Goal: Check status: Check status

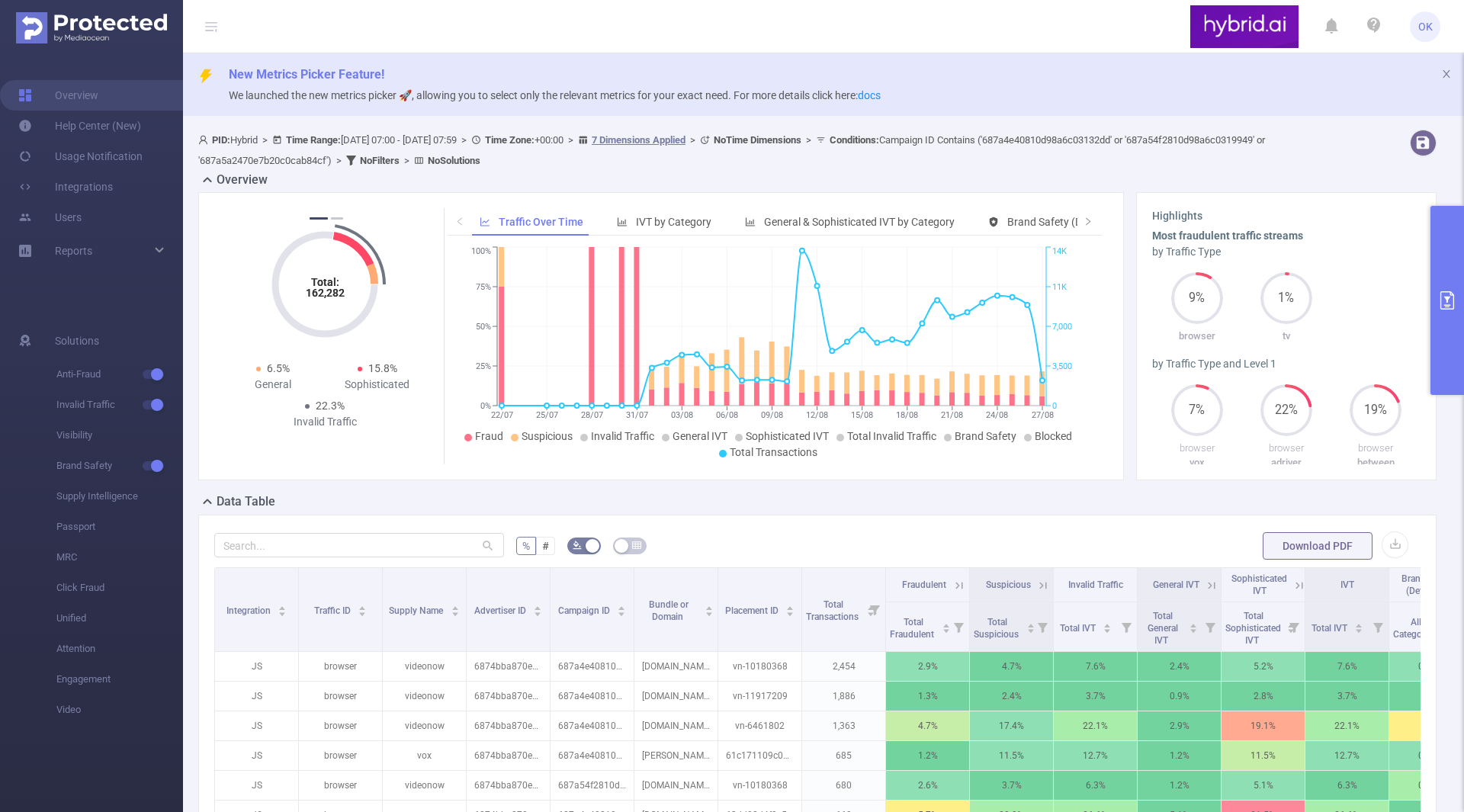
click at [1449, 279] on button "primary" at bounding box center [1447, 300] width 33 height 189
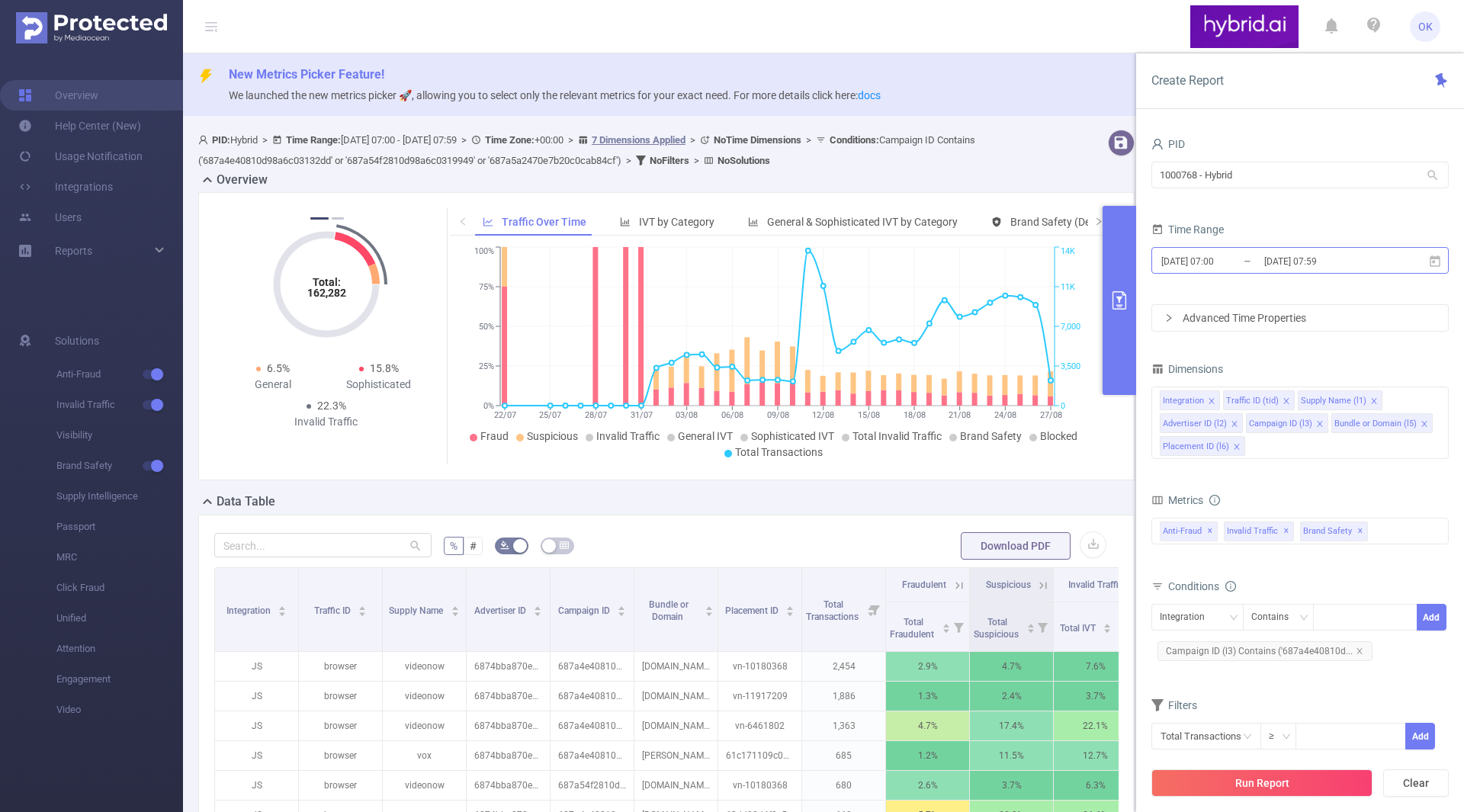
click at [1226, 259] on input "[DATE] 07:00" at bounding box center [1221, 261] width 123 height 21
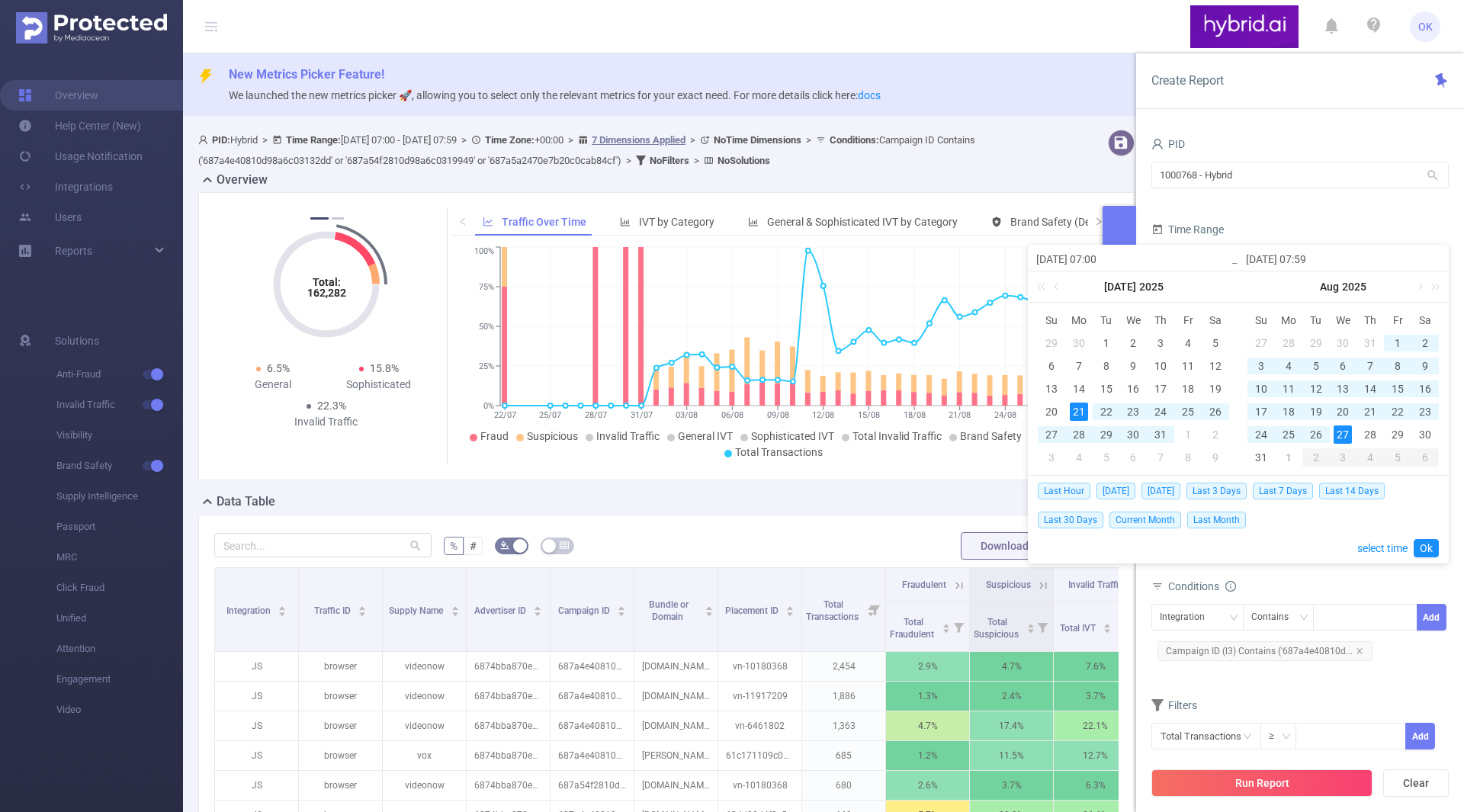
click at [1387, 340] on td "1" at bounding box center [1397, 342] width 27 height 23
click at [1292, 459] on div "1" at bounding box center [1288, 457] width 19 height 19
type input "[DATE] 07:00"
type input "[DATE] 07:59"
type input "[DATE] 07:00"
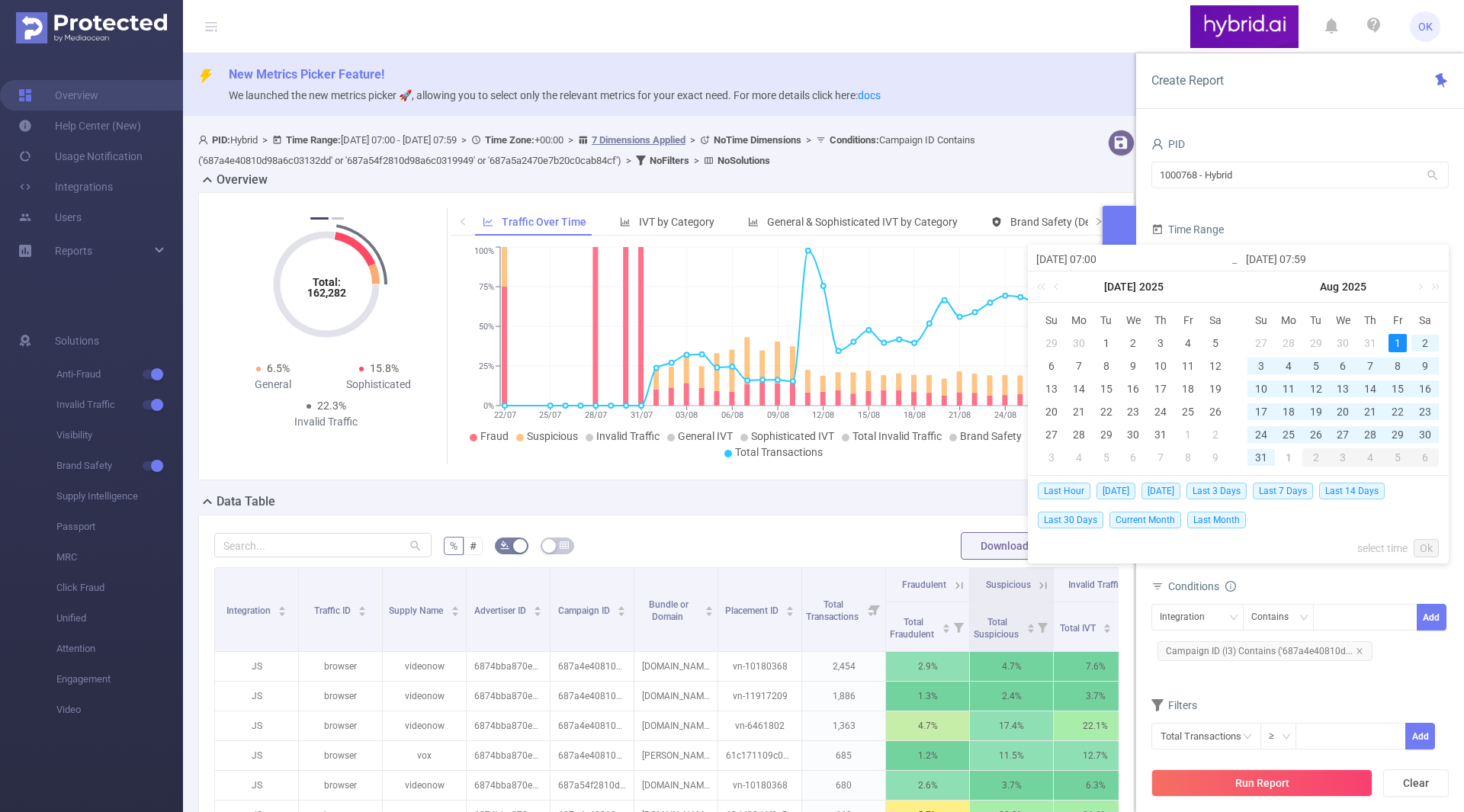
type input "[DATE] 07:59"
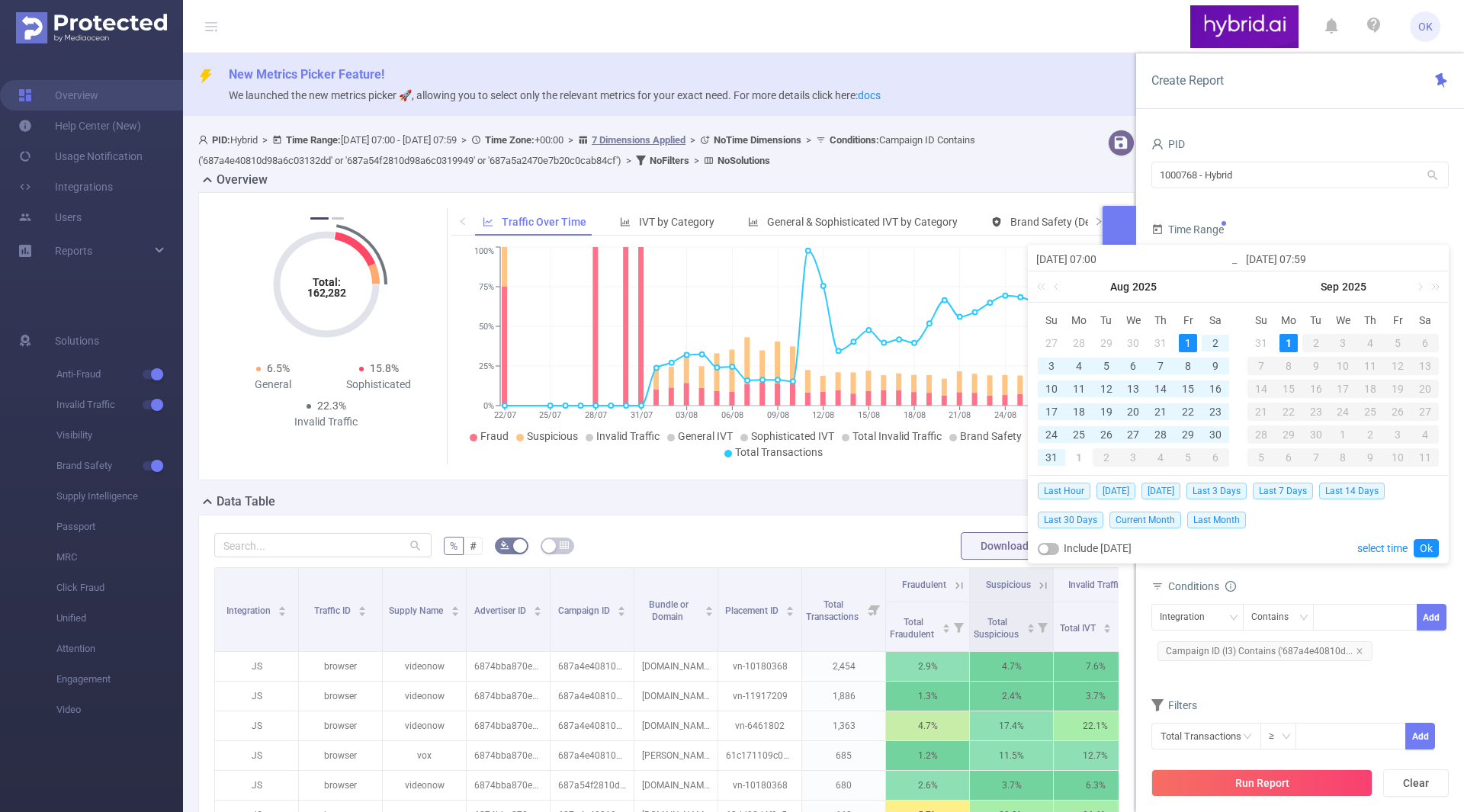
click at [1187, 338] on div "1" at bounding box center [1188, 343] width 19 height 19
click at [1048, 456] on div "31" at bounding box center [1052, 457] width 19 height 19
type input "[DATE] 07:59"
click at [1427, 547] on link "Ok" at bounding box center [1426, 548] width 25 height 19
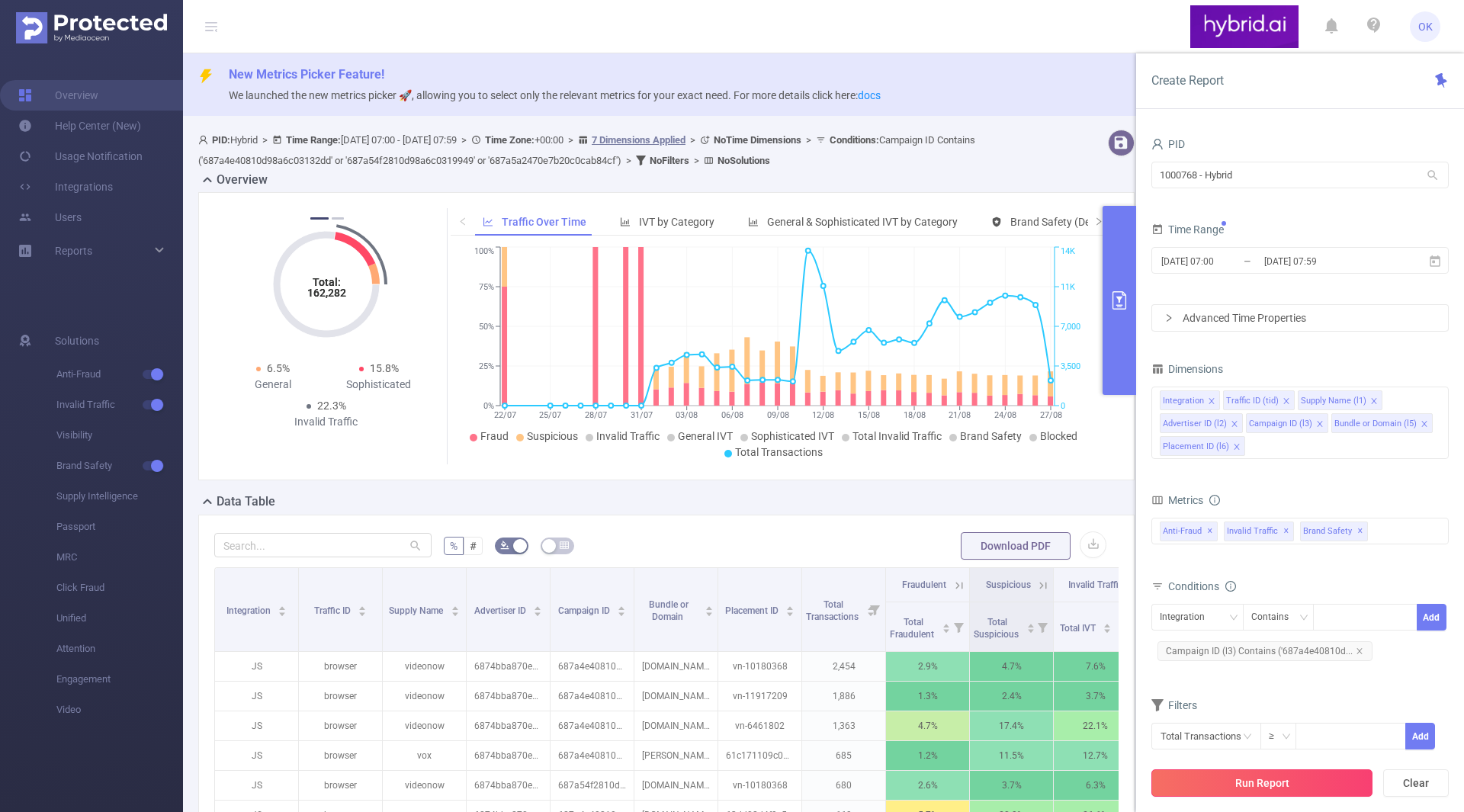
click at [1285, 789] on button "Run Report" at bounding box center [1261, 783] width 221 height 27
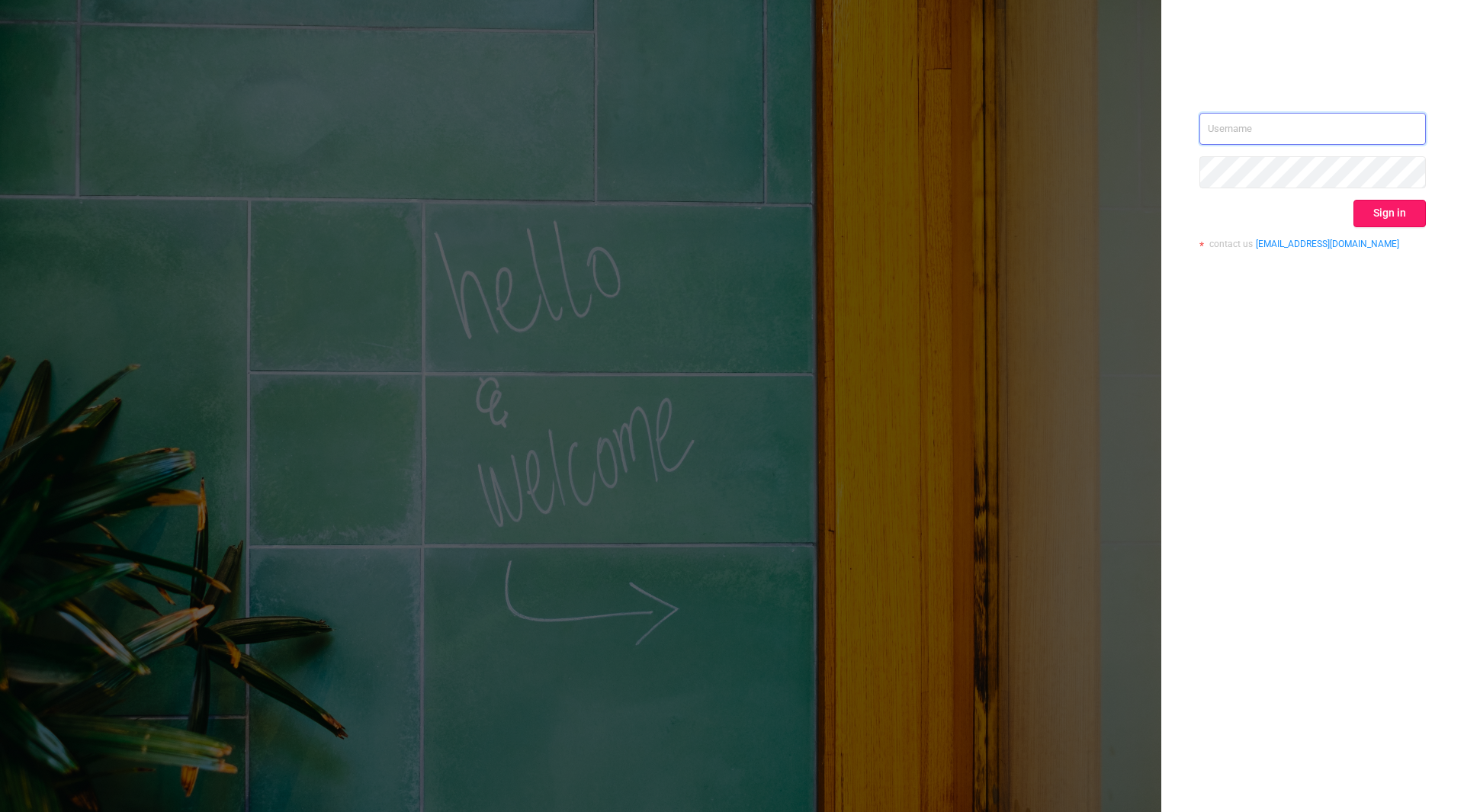
type input "o.kostromin@hybrid.ai"
click at [1395, 212] on button "Sign in" at bounding box center [1389, 213] width 72 height 27
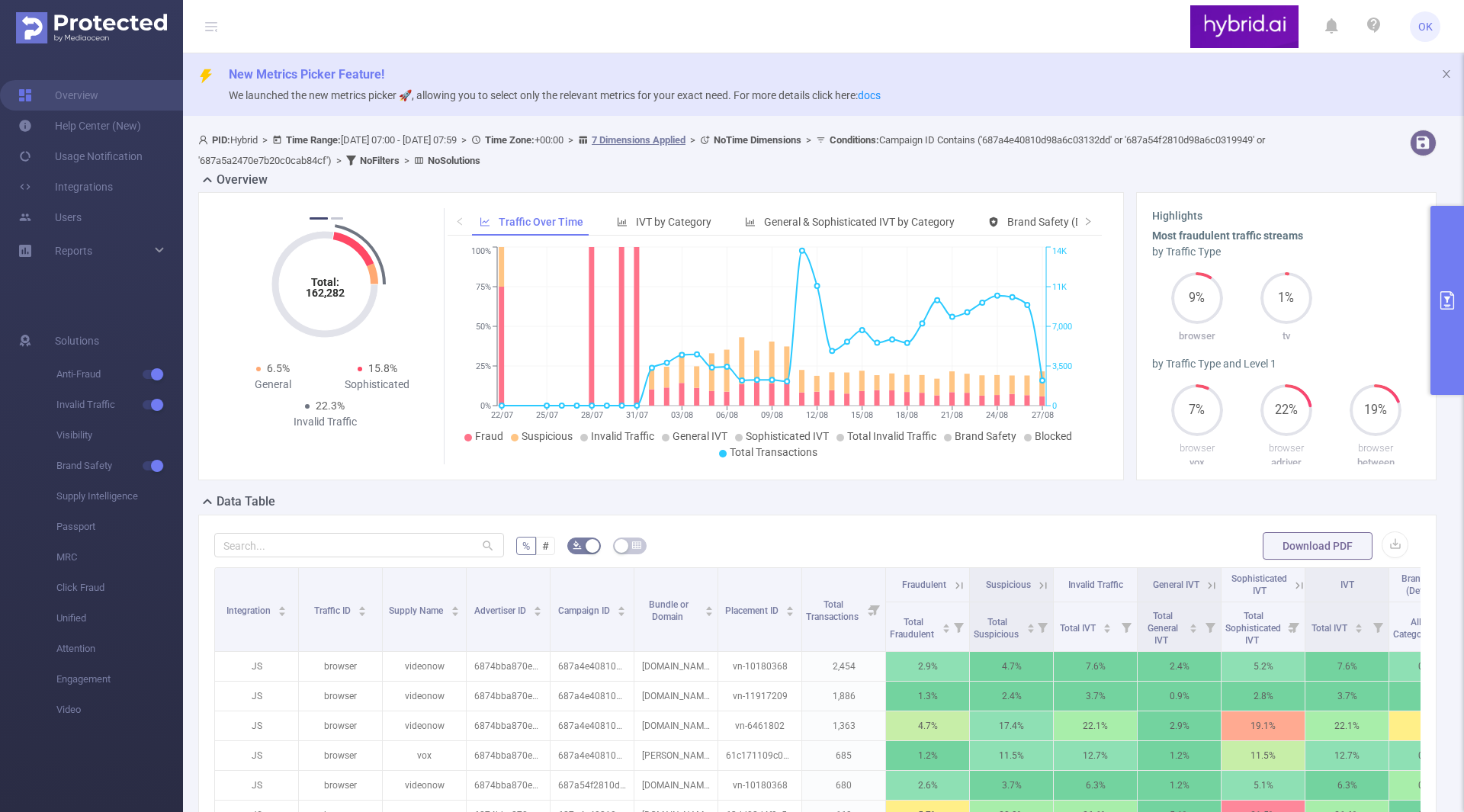
click at [1454, 309] on icon "primary" at bounding box center [1448, 300] width 19 height 19
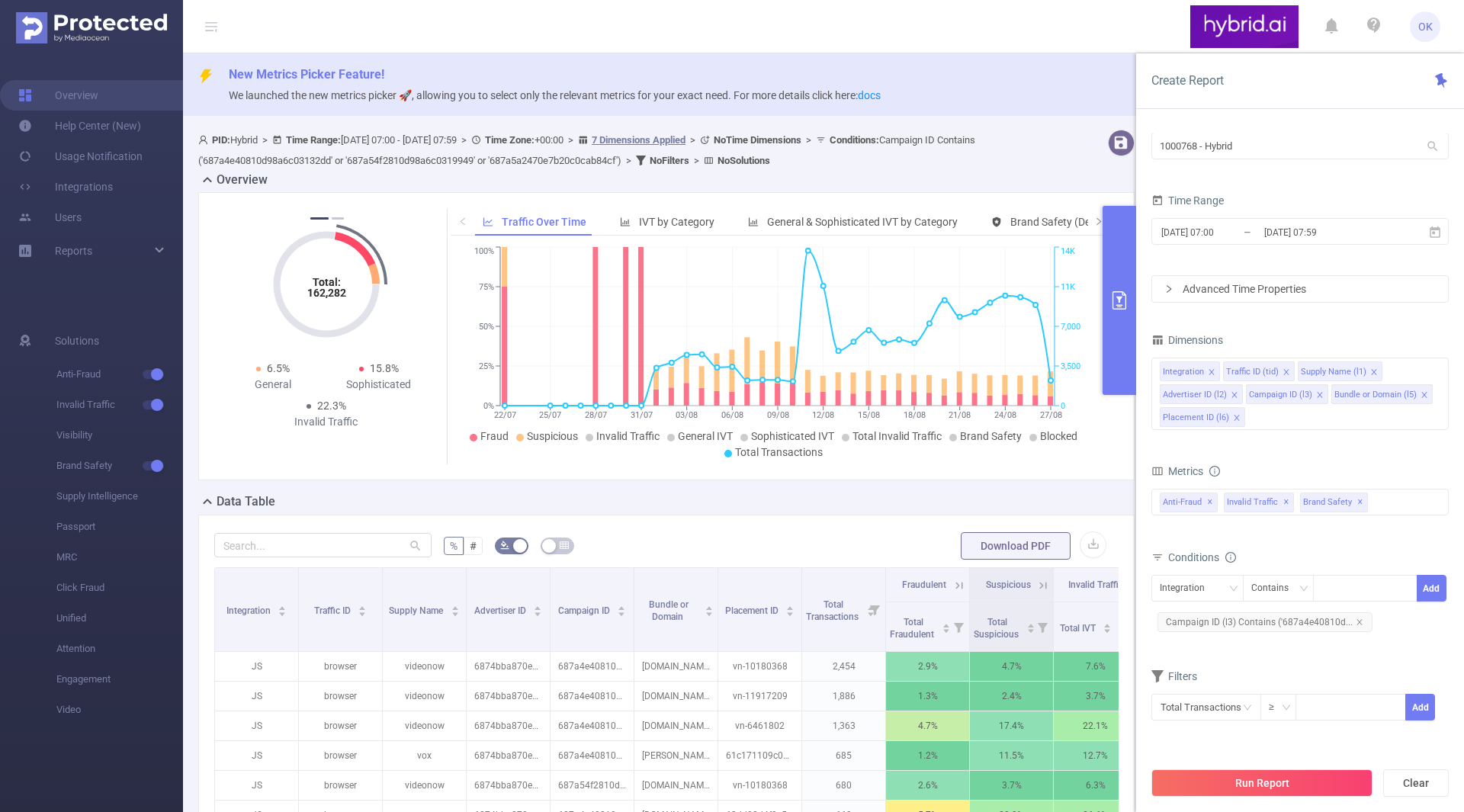
click at [866, 510] on div "Data Table" at bounding box center [672, 502] width 948 height 21
